Goal: Transaction & Acquisition: Purchase product/service

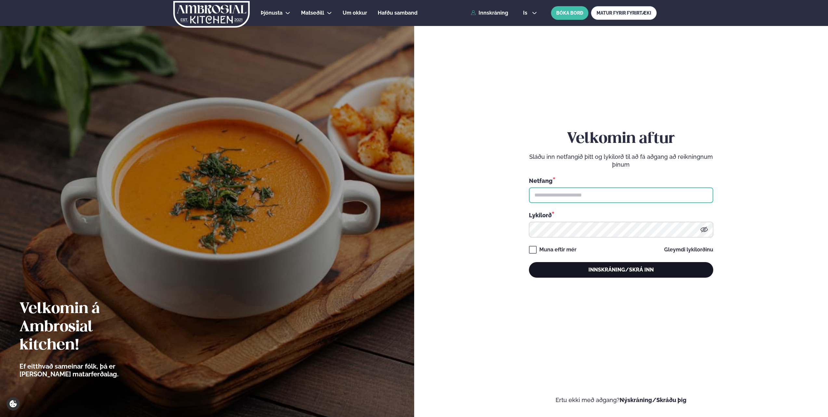
type input "**********"
click at [590, 267] on button "Innskráning/Skrá inn" at bounding box center [621, 270] width 184 height 16
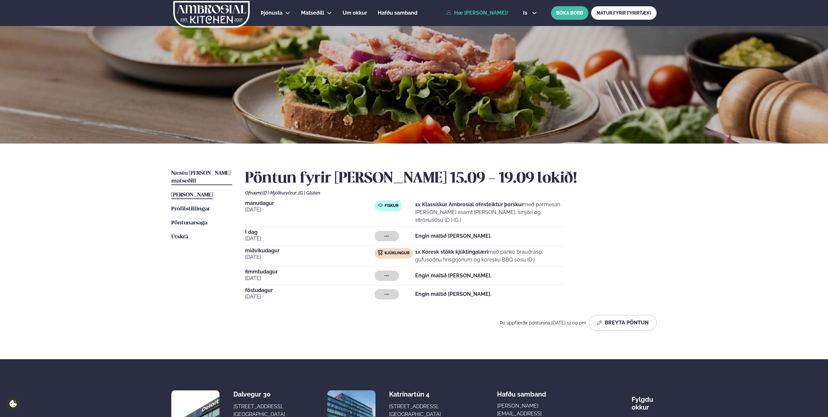
click at [197, 174] on span "Næstu [PERSON_NAME] matseðill" at bounding box center [200, 177] width 59 height 13
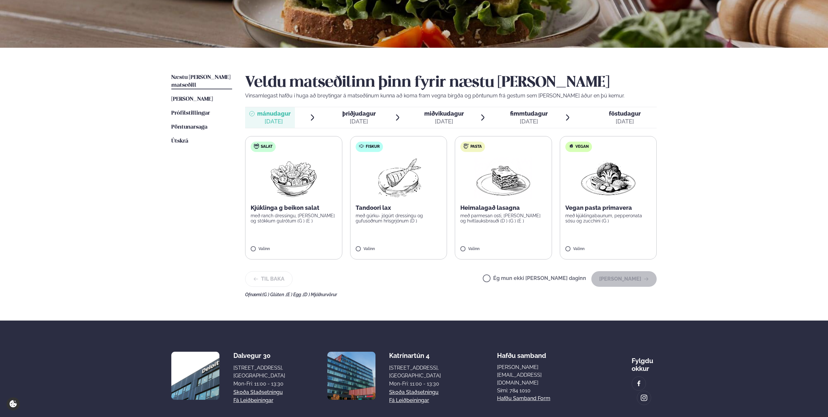
scroll to position [97, 0]
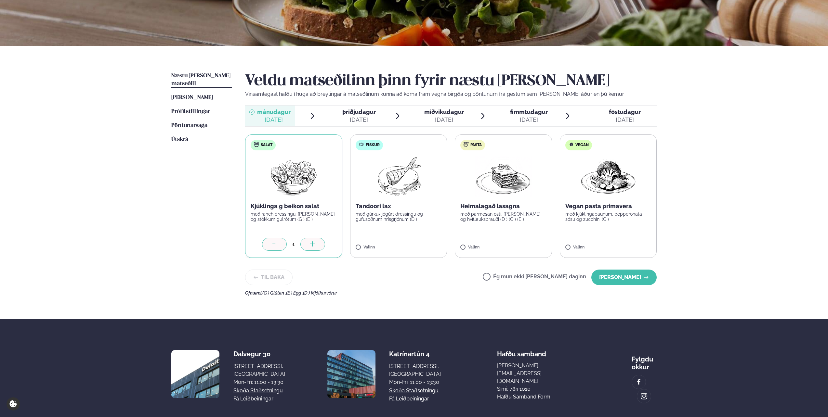
click at [354, 245] on label "Fiskur Tandoori lax með gúrku- jógúrt dressingu og gufusoðnum hrísgrjónum (D ) …" at bounding box center [398, 196] width 97 height 123
click at [287, 246] on div "1" at bounding box center [294, 244] width 14 height 7
click at [276, 245] on icon at bounding box center [274, 244] width 6 height 6
click at [639, 278] on button "[PERSON_NAME]" at bounding box center [623, 278] width 65 height 16
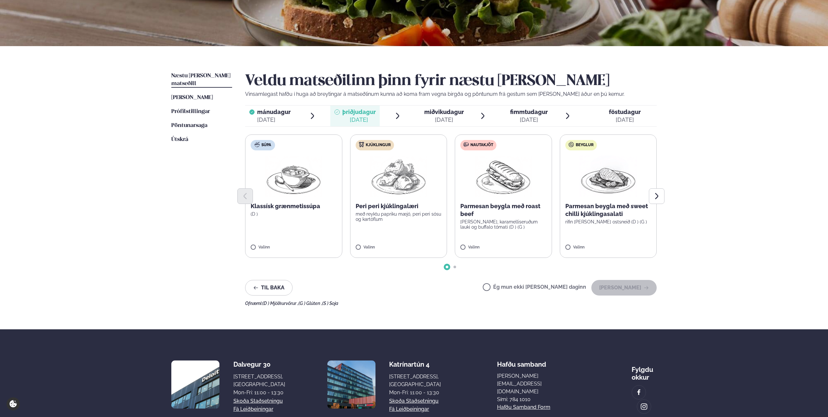
click at [443, 121] on div "[DATE]" at bounding box center [444, 120] width 40 height 8
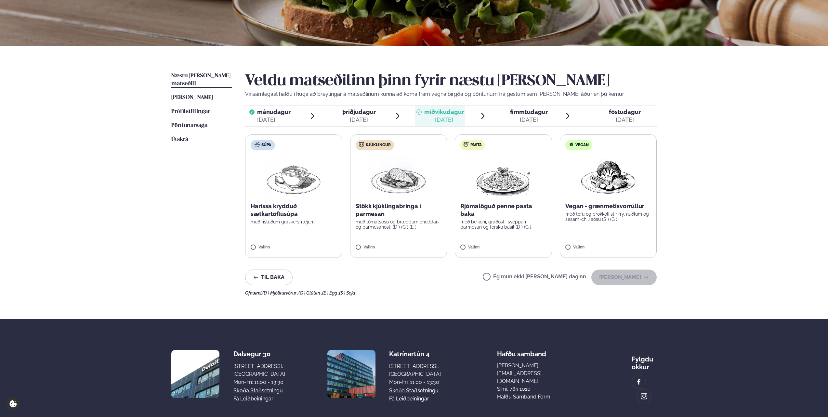
click at [371, 233] on label "Kjúklingur Stökk kjúklingabringa í parmesan með tómatsósu og bræddum cheddar- o…" at bounding box center [398, 196] width 97 height 123
click at [622, 276] on button "[PERSON_NAME]" at bounding box center [623, 278] width 65 height 16
